Goal: Task Accomplishment & Management: Manage account settings

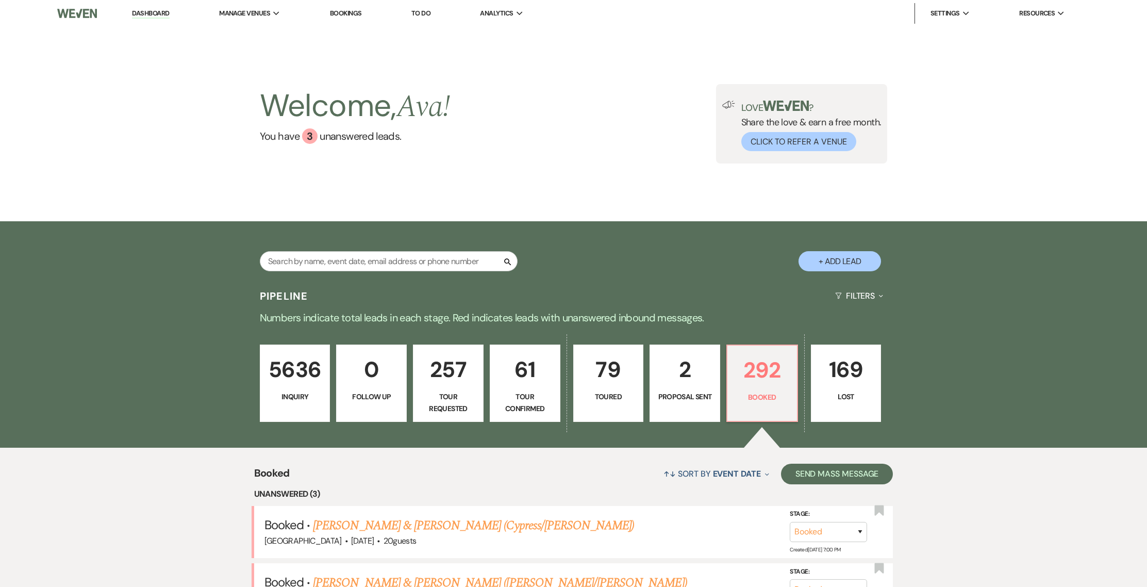
click at [343, 14] on link "Bookings" at bounding box center [346, 13] width 32 height 9
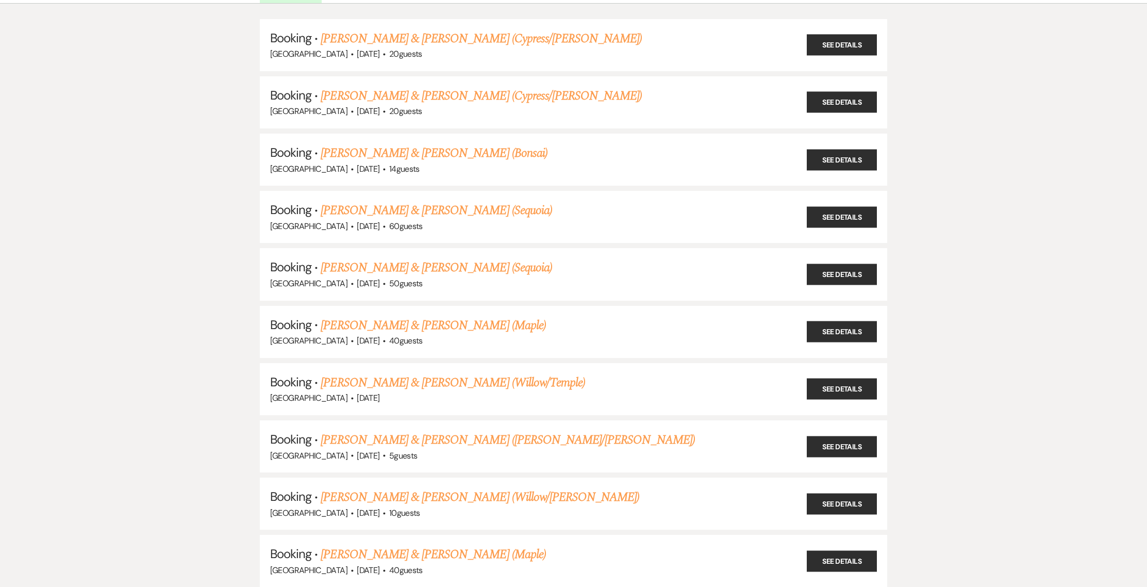
scroll to position [440, 0]
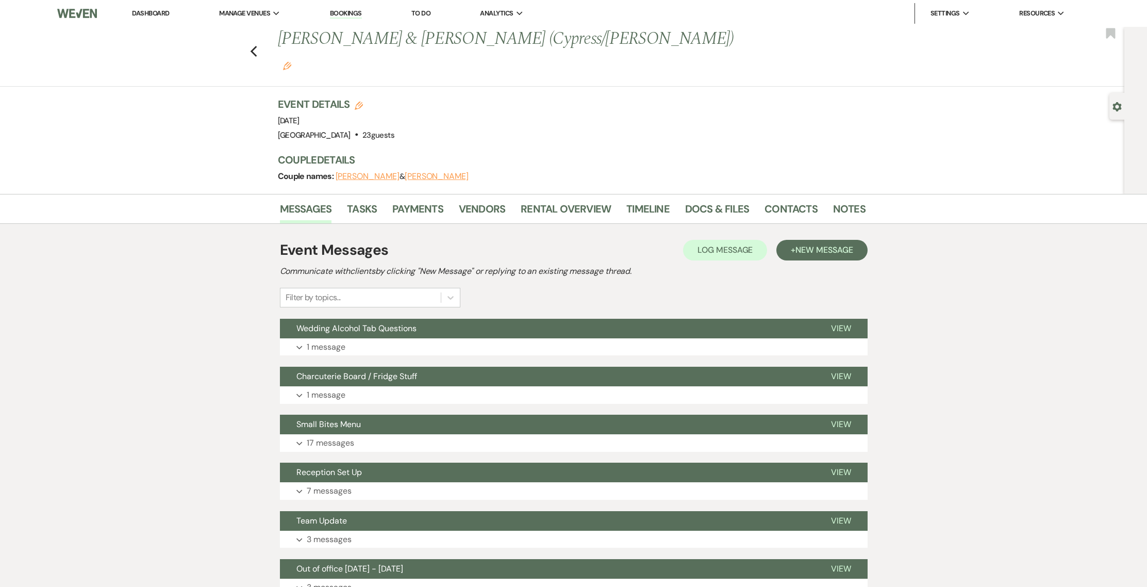
click at [359, 11] on link "Bookings" at bounding box center [346, 14] width 32 height 10
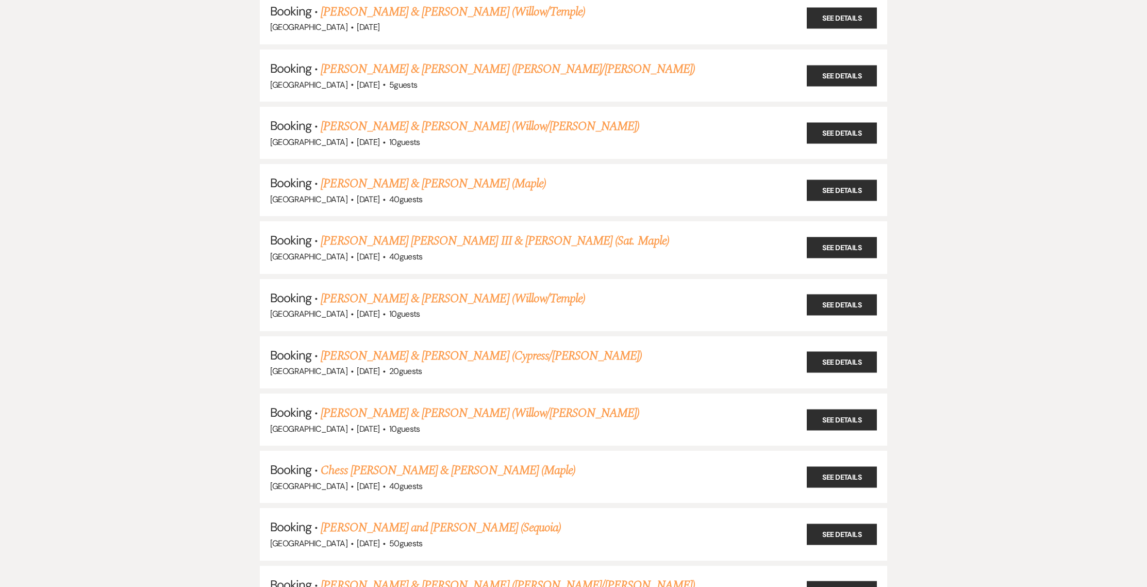
scroll to position [482, 0]
